Goal: Find specific page/section: Find specific page/section

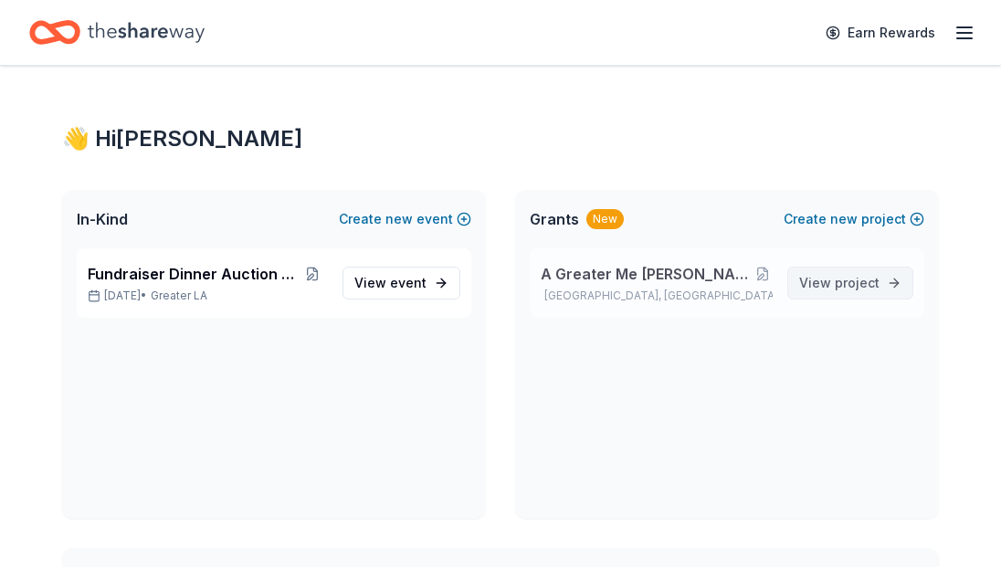
click at [834, 290] on span "View project" at bounding box center [839, 283] width 80 height 22
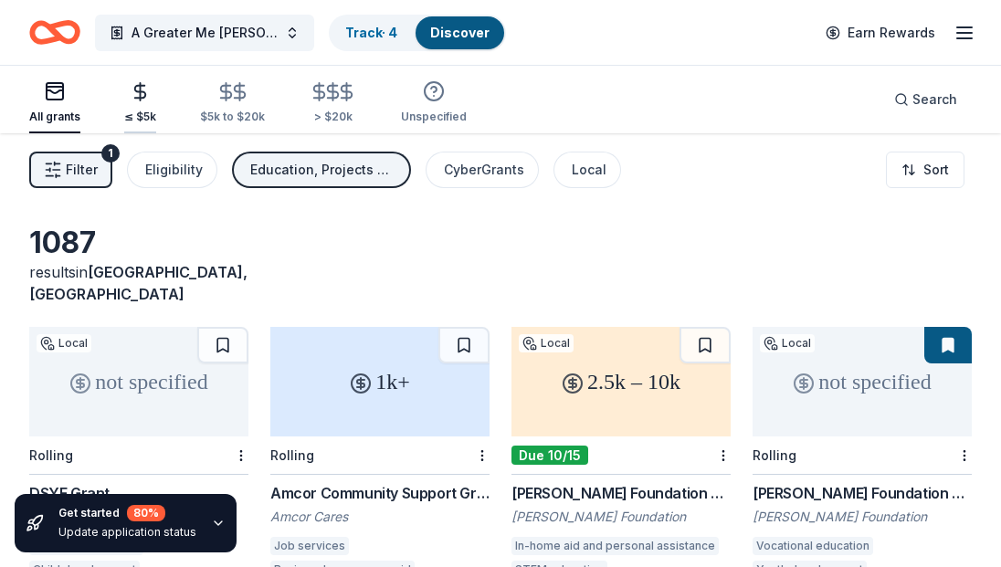
click at [137, 110] on div "≤ $5k" at bounding box center [140, 117] width 32 height 15
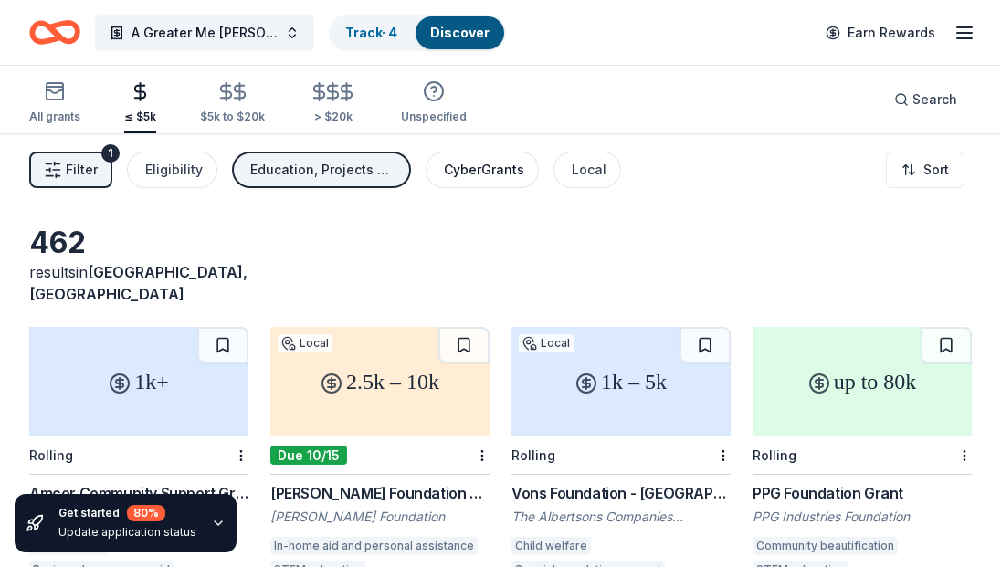
click at [472, 179] on div "CyberGrants" at bounding box center [484, 170] width 80 height 22
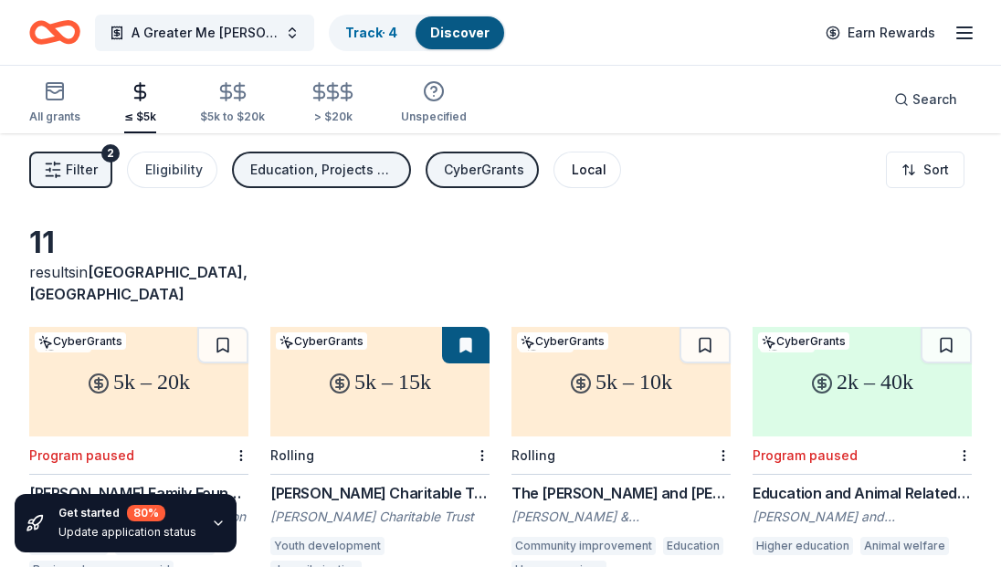
click at [564, 167] on button "Local" at bounding box center [587, 170] width 68 height 37
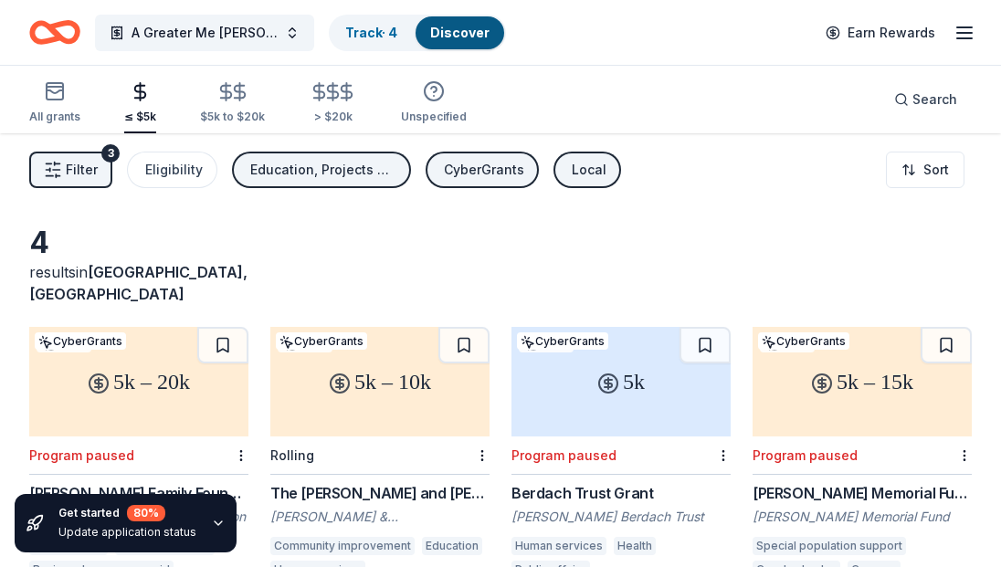
click at [582, 171] on div "Local" at bounding box center [588, 170] width 35 height 22
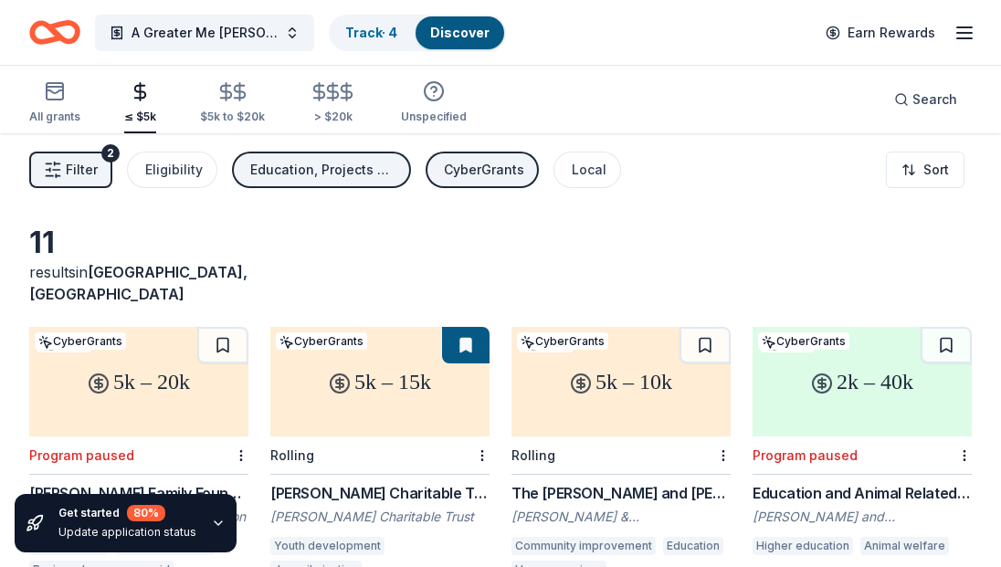
click at [957, 31] on icon "button" at bounding box center [964, 33] width 22 height 22
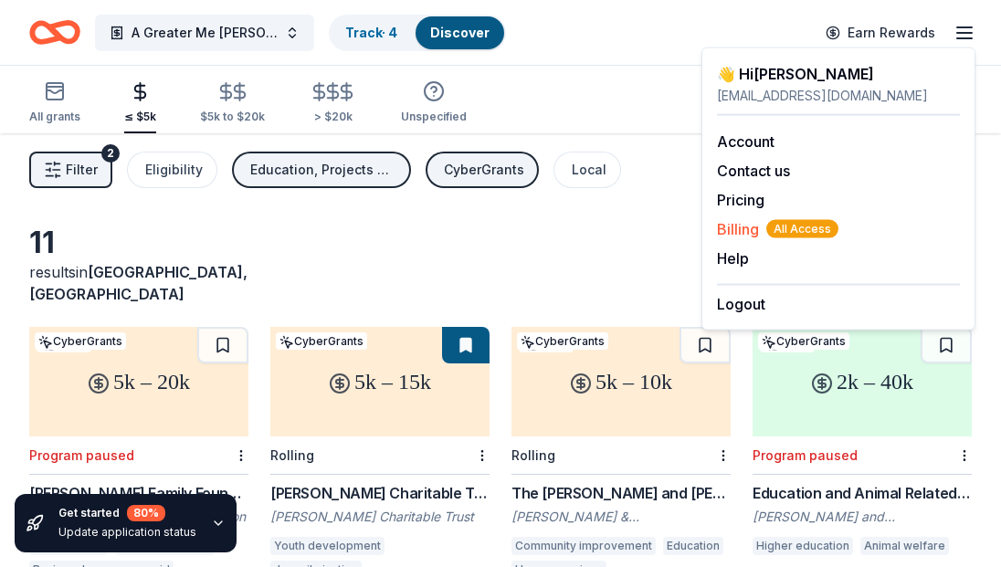
click at [732, 234] on span "Billing All Access" at bounding box center [777, 229] width 121 height 22
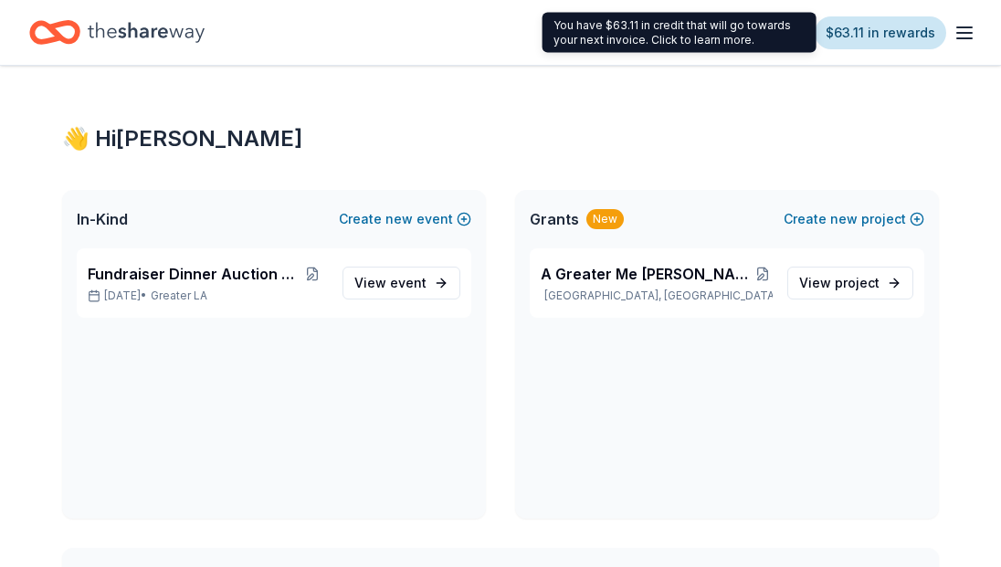
click at [853, 29] on link "$63.11 in rewards" at bounding box center [879, 32] width 131 height 33
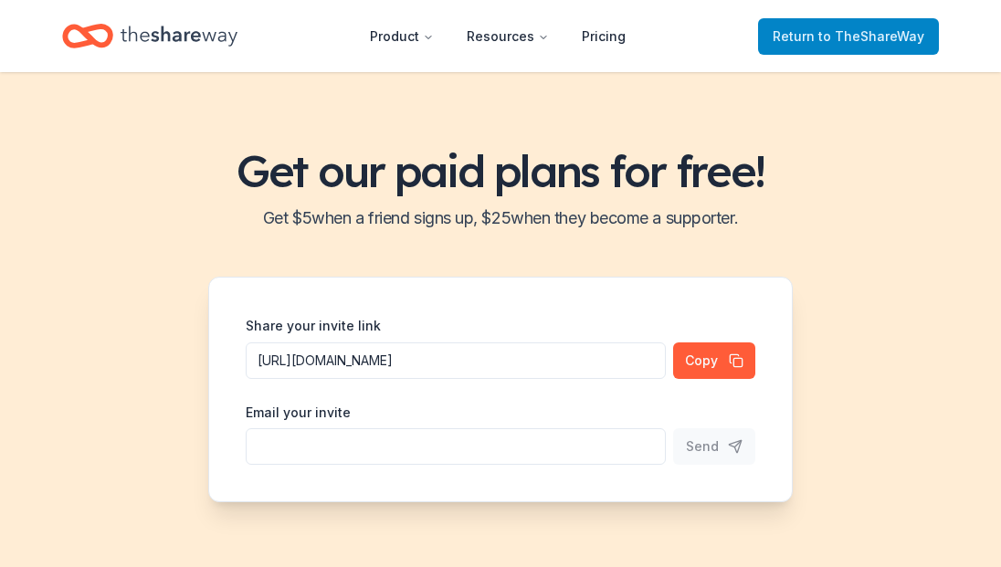
click at [795, 31] on span "Return to TheShareWay" at bounding box center [848, 37] width 152 height 22
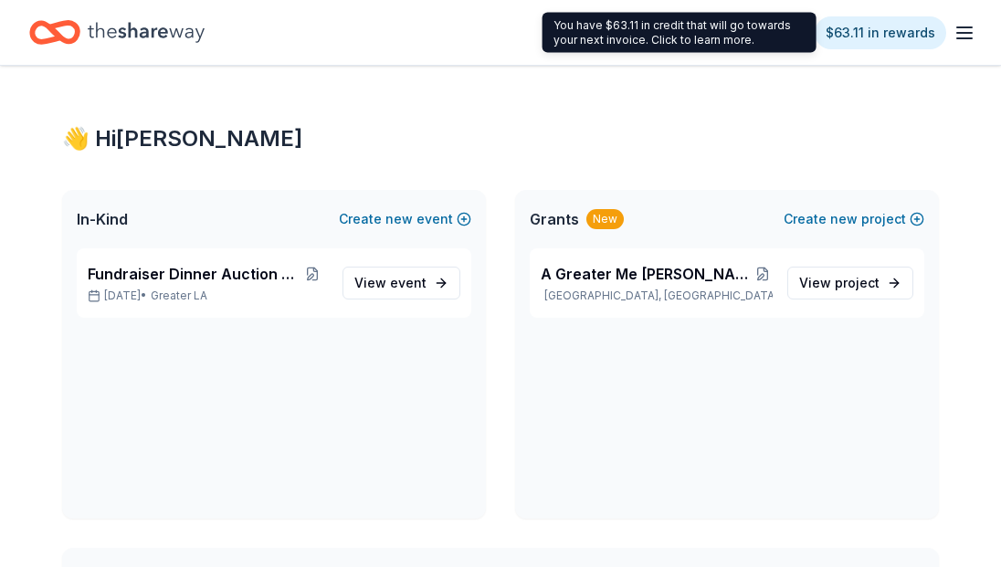
click at [715, 37] on div "You have $63.11 in credit that will go towards your next invoice. Click to lear…" at bounding box center [679, 33] width 274 height 40
click at [863, 35] on link "$63.11 in rewards" at bounding box center [879, 32] width 131 height 33
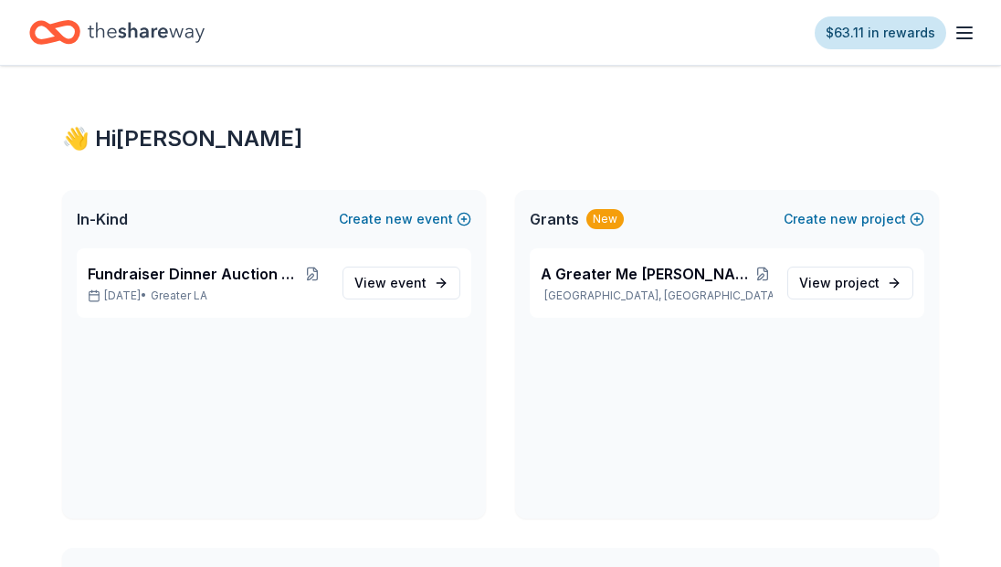
click at [863, 35] on link "$63.11 in rewards" at bounding box center [879, 32] width 131 height 33
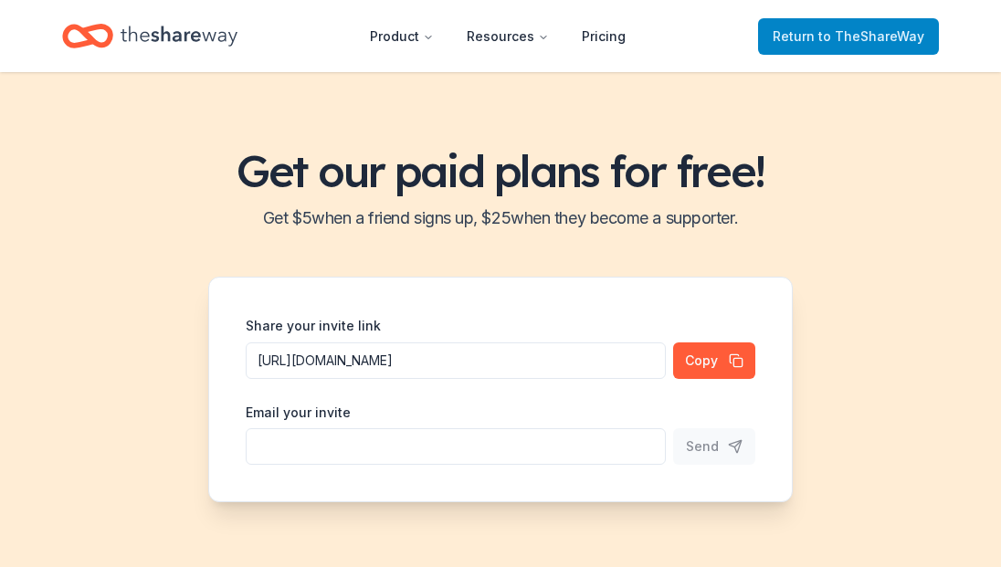
click at [843, 34] on span "to TheShareWay" at bounding box center [871, 36] width 106 height 16
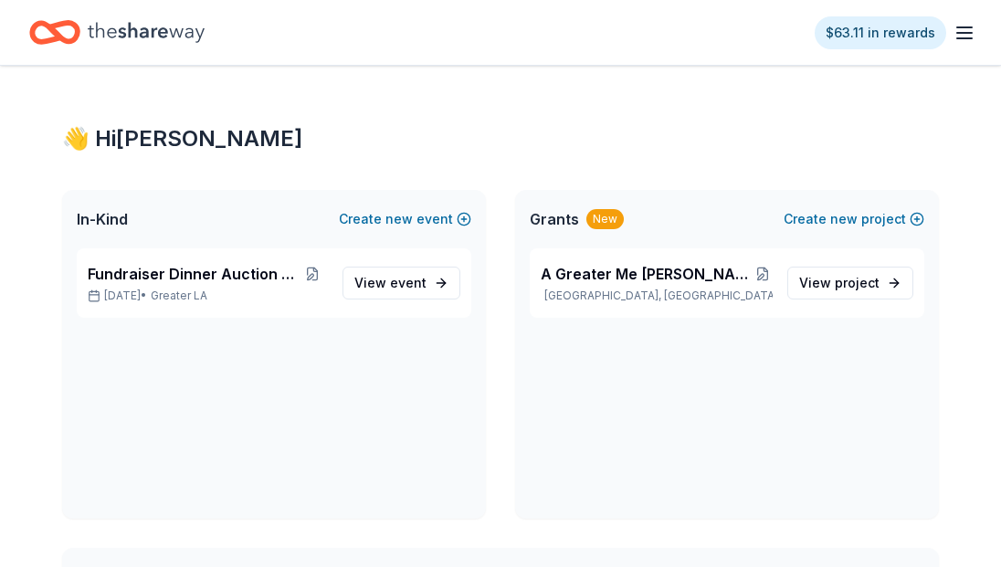
click at [960, 28] on icon "button" at bounding box center [964, 33] width 22 height 22
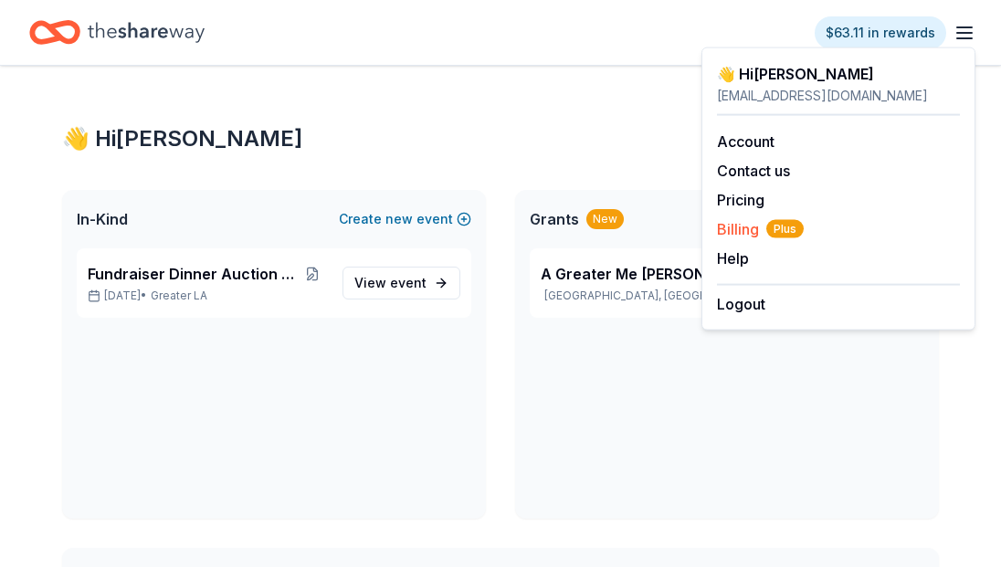
click at [739, 230] on span "Billing Plus" at bounding box center [760, 229] width 87 height 22
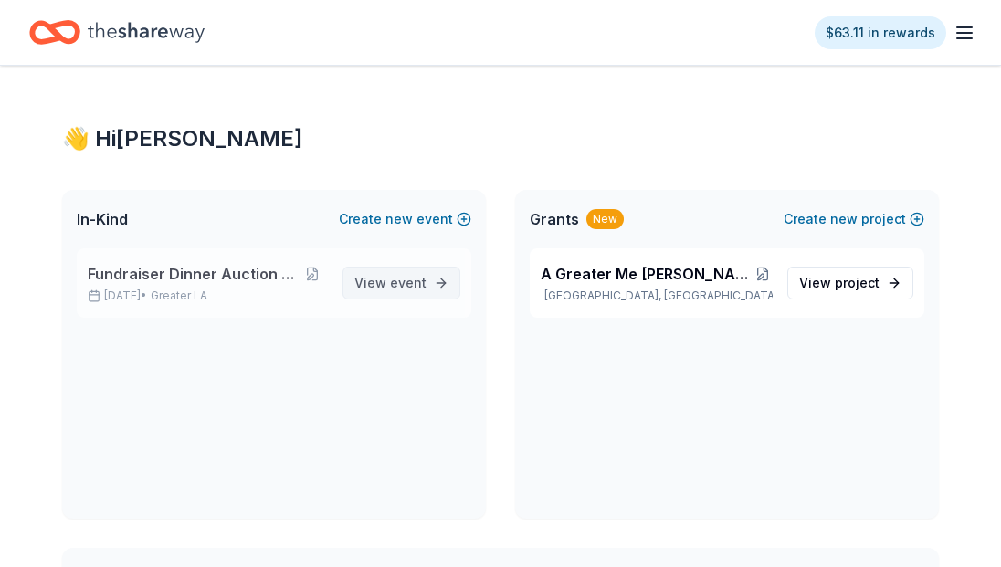
click at [400, 289] on span "event" at bounding box center [408, 283] width 37 height 16
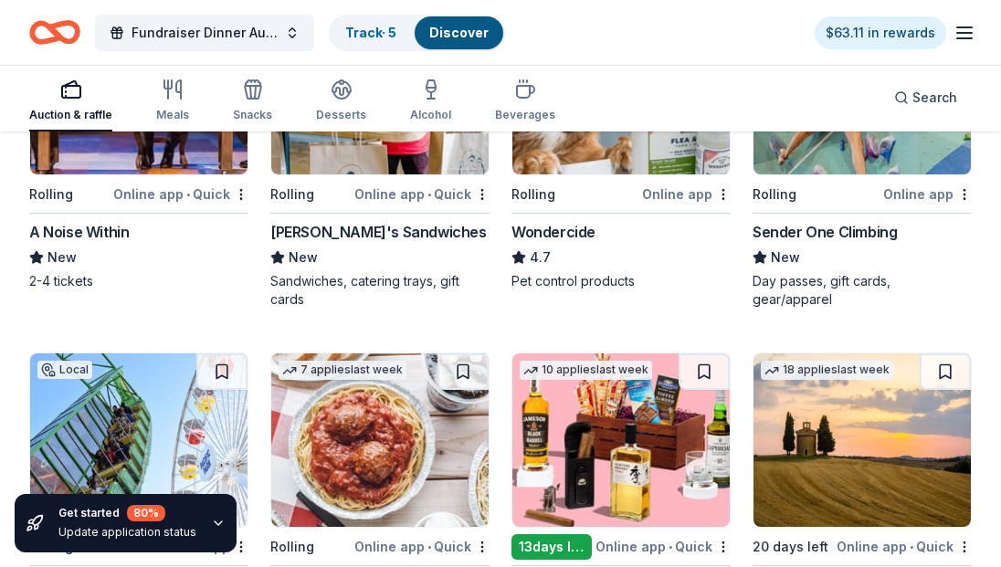
scroll to position [1613, 0]
